Goal: Find specific page/section: Find specific page/section

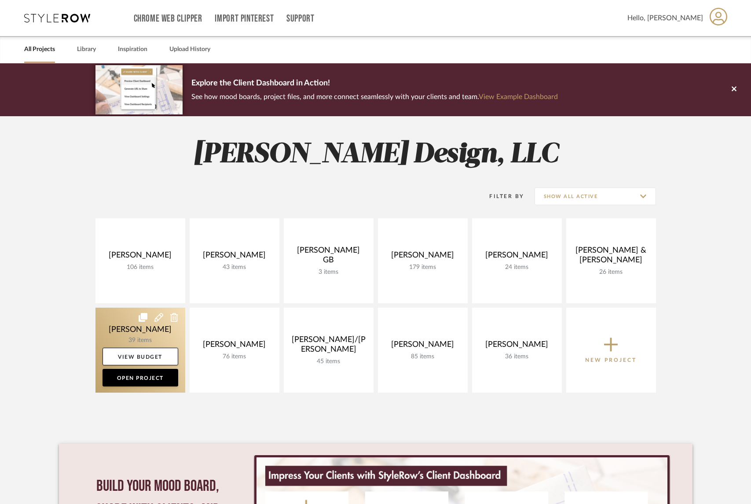
click at [153, 329] on link at bounding box center [140, 349] width 90 height 85
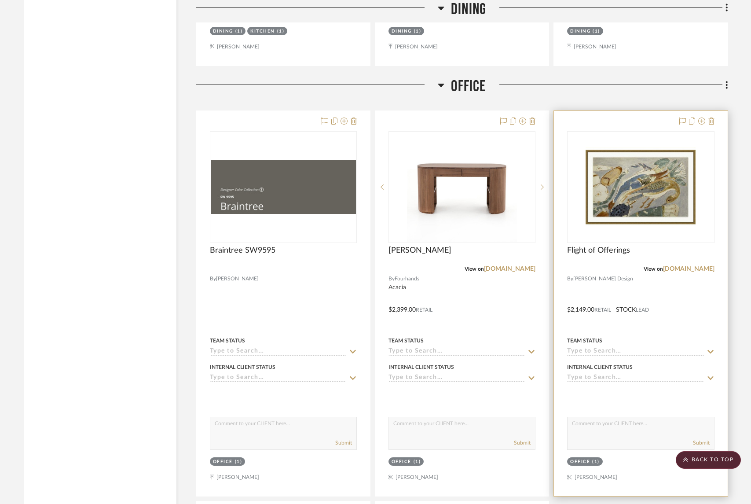
scroll to position [1807, 0]
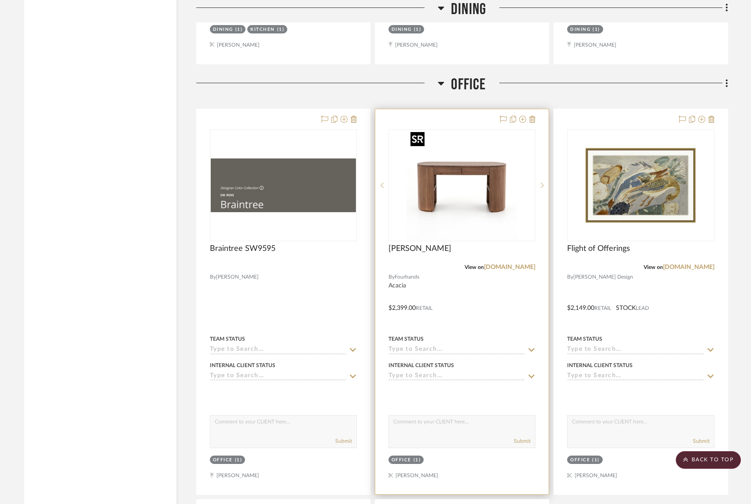
click at [475, 220] on img "0" at bounding box center [462, 185] width 110 height 110
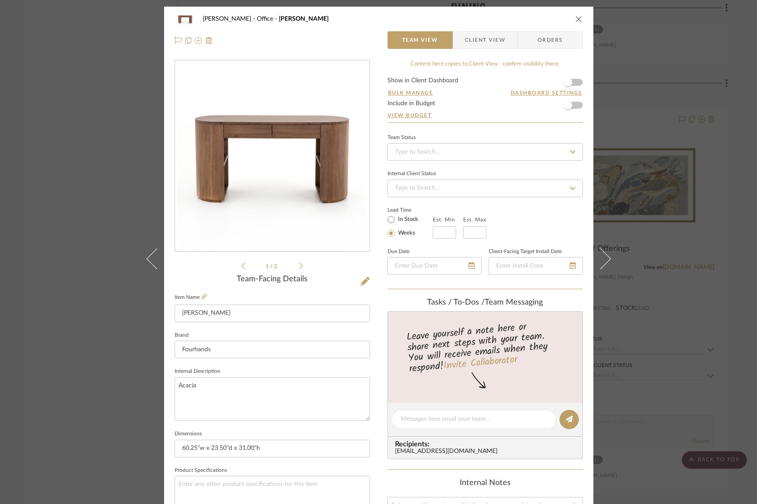
click at [299, 264] on icon at bounding box center [301, 266] width 4 height 8
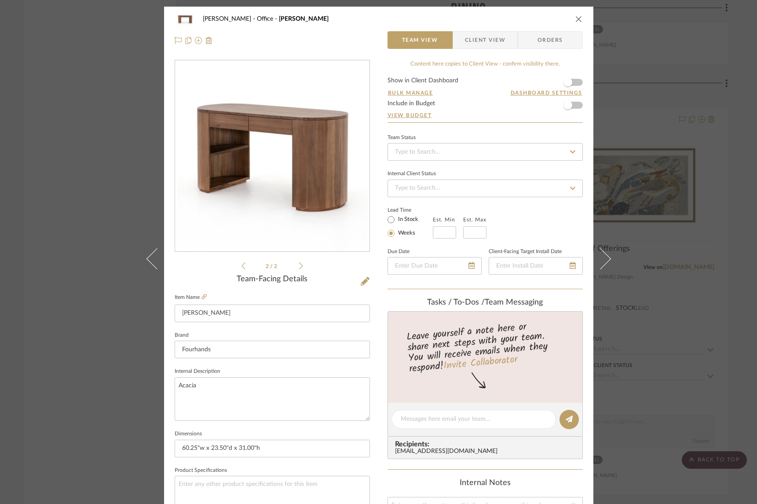
click at [241, 265] on icon at bounding box center [243, 265] width 4 height 7
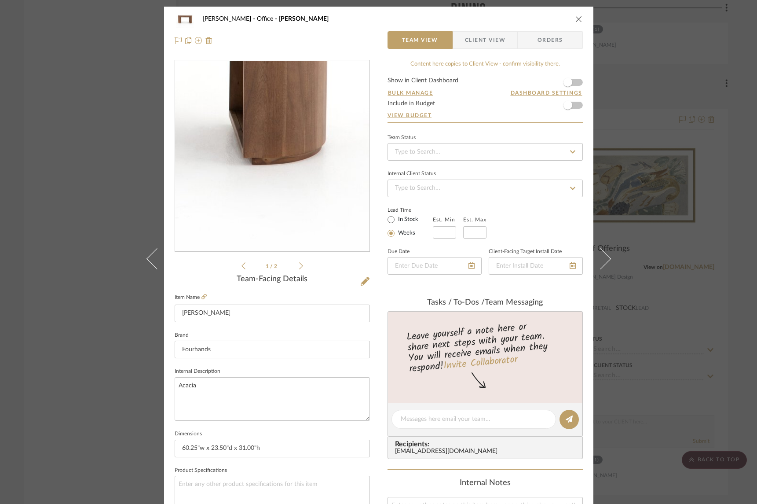
click at [326, 200] on img "0" at bounding box center [272, 156] width 191 height 191
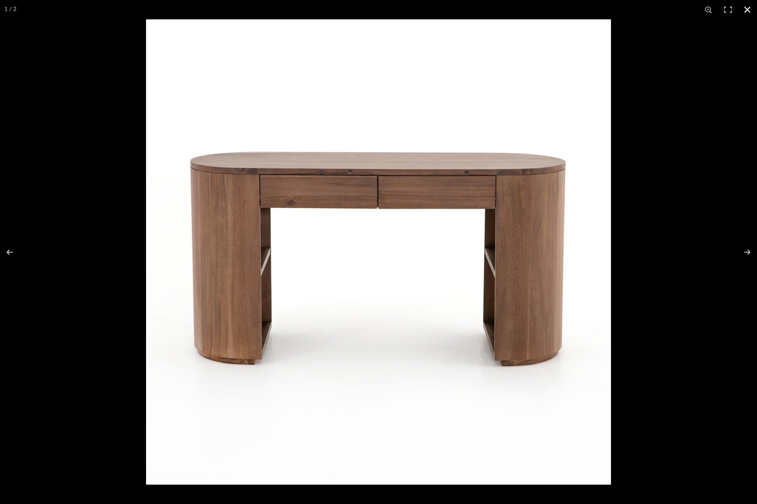
click at [681, 99] on div at bounding box center [524, 271] width 757 height 504
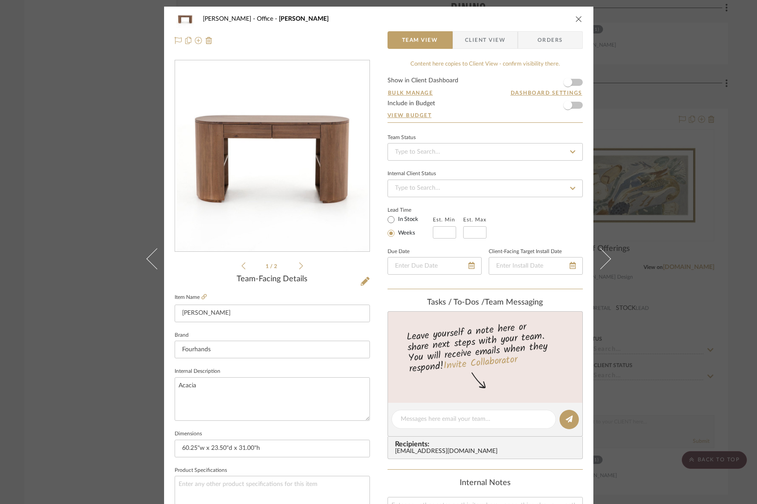
click at [681, 79] on div "[PERSON_NAME] Office [PERSON_NAME] Desk Team View Client View Orders 1 / 2 Team…" at bounding box center [378, 252] width 757 height 504
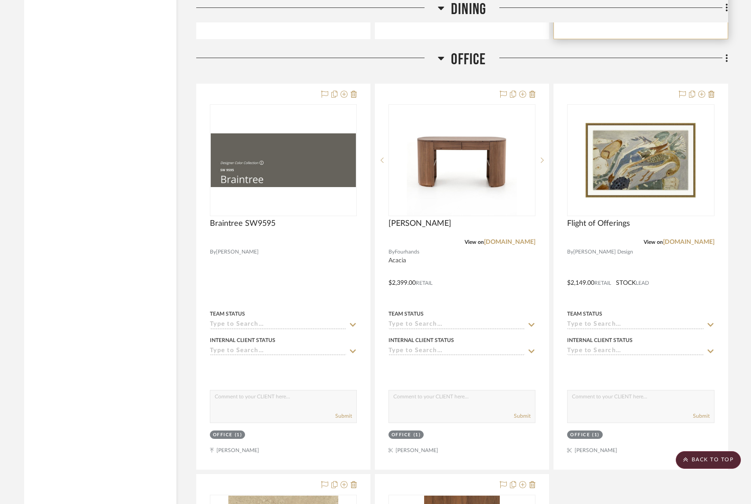
scroll to position [1684, 0]
